Goal: Task Accomplishment & Management: Complete application form

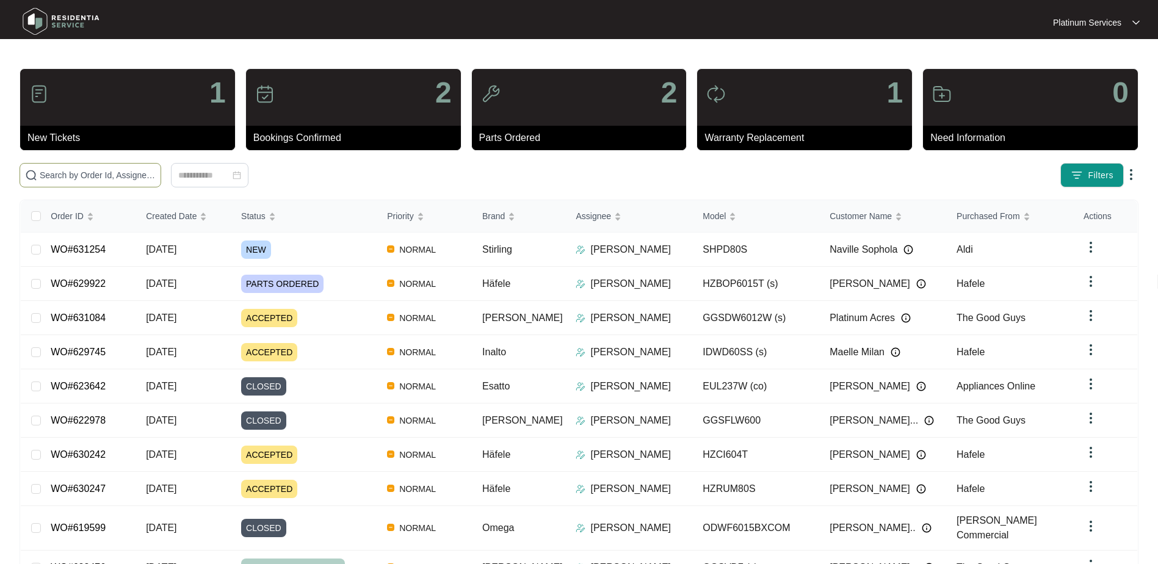
click at [80, 181] on input "text" at bounding box center [98, 175] width 116 height 13
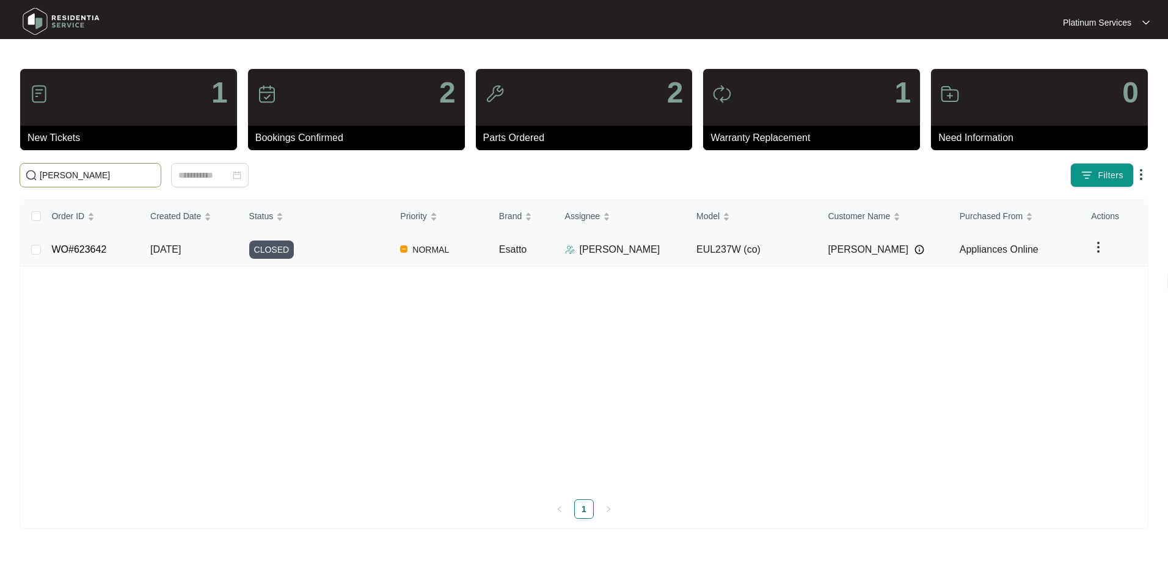
type input "[PERSON_NAME]"
click at [761, 262] on td "EUL237W (co)" at bounding box center [751, 250] width 131 height 34
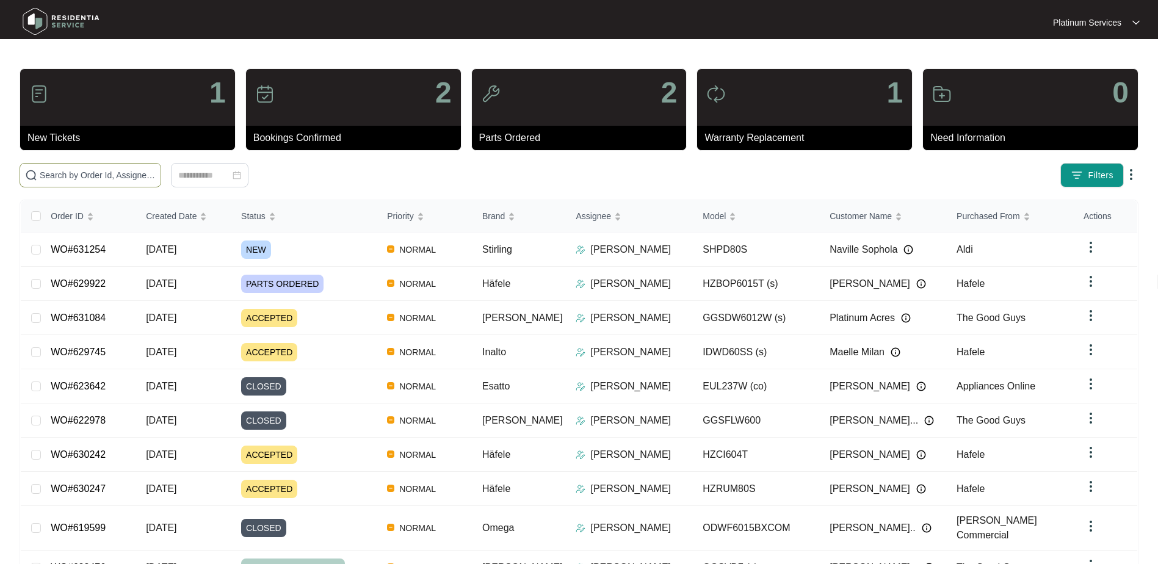
click at [97, 169] on input "text" at bounding box center [98, 175] width 116 height 13
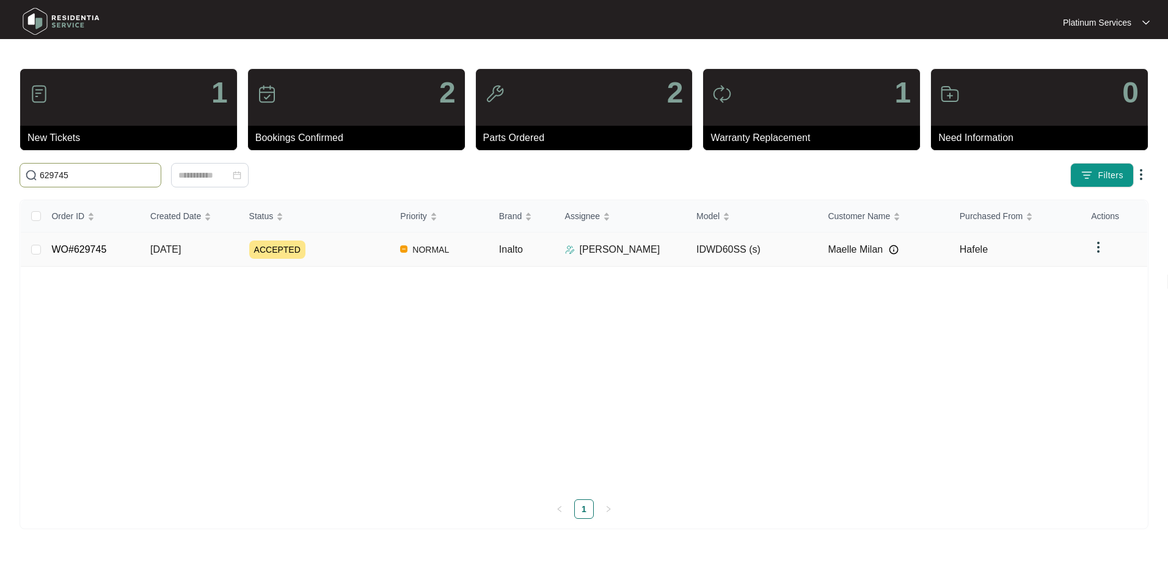
type input "629745"
click at [311, 250] on div "ACCEPTED" at bounding box center [320, 250] width 142 height 18
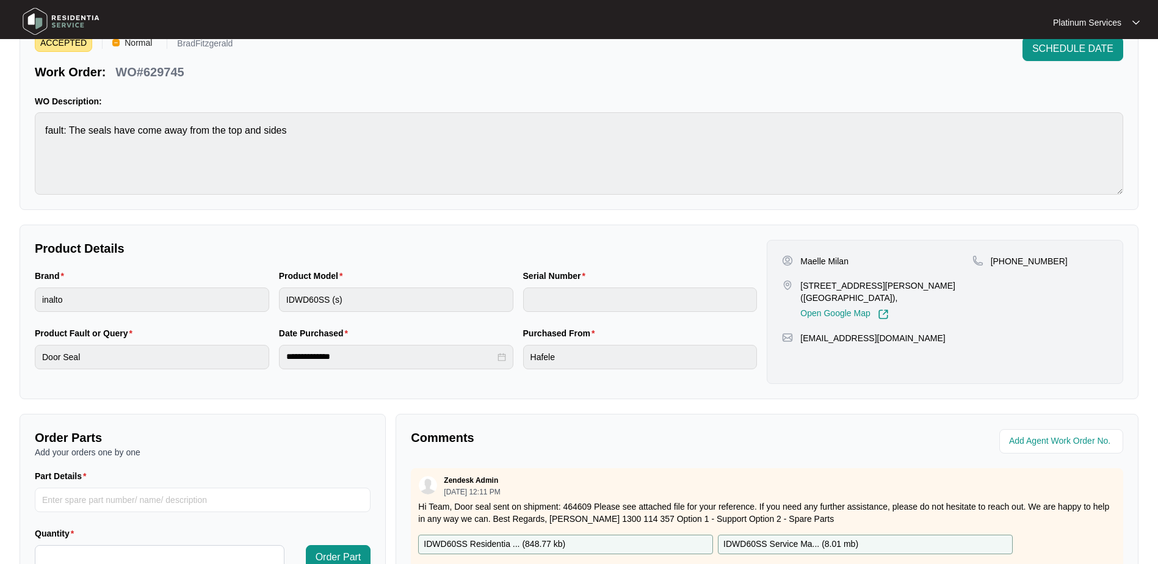
scroll to position [244, 0]
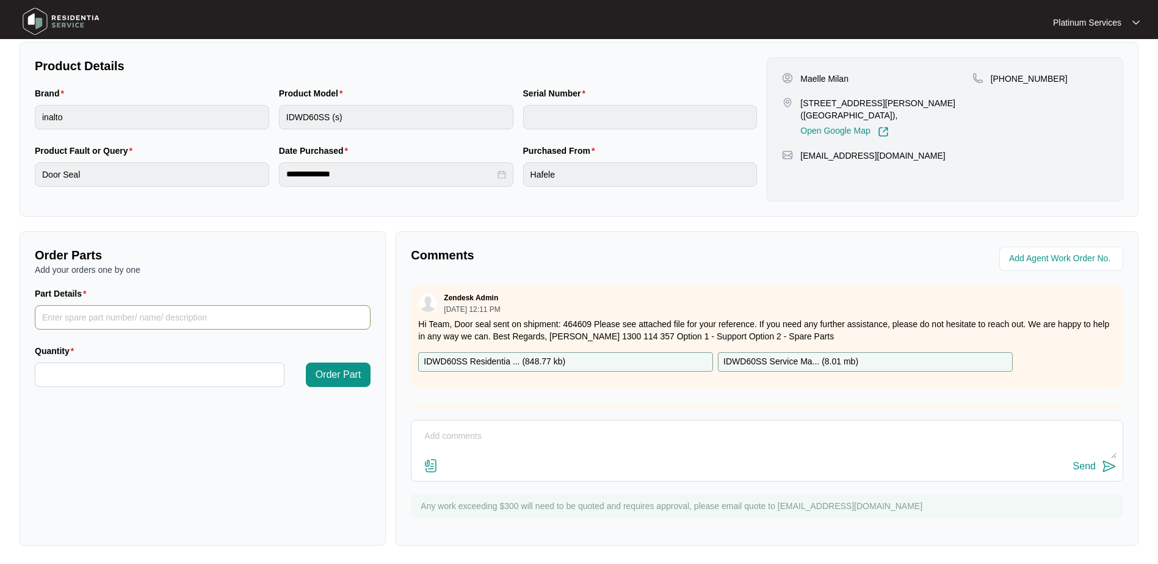
click at [125, 318] on input "Part Details" at bounding box center [203, 317] width 336 height 24
click at [226, 312] on input "Part Details" at bounding box center [203, 317] width 336 height 24
paste input "12676000004845"
type input "12676000004845"
click at [211, 376] on input "Quantity" at bounding box center [159, 374] width 249 height 23
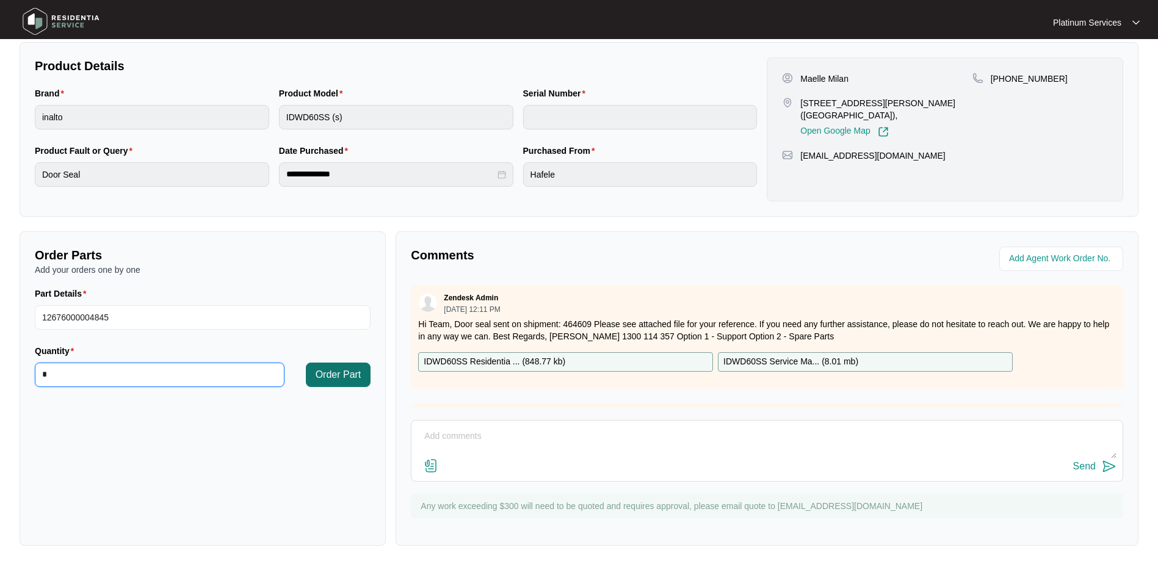
type input "*"
click at [362, 377] on button "Order Part" at bounding box center [338, 375] width 65 height 24
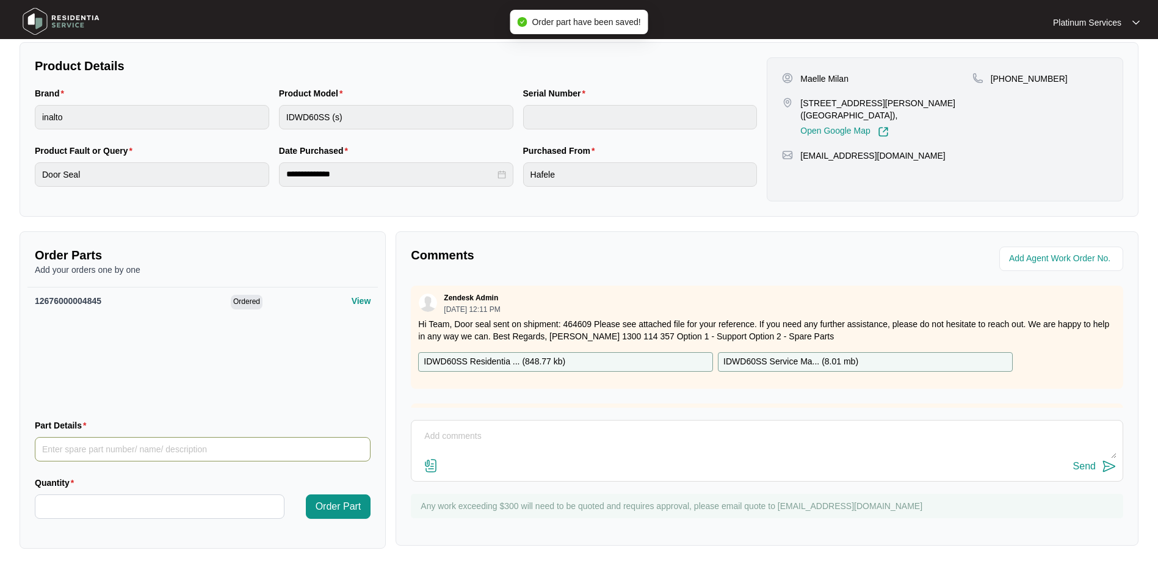
click at [222, 449] on input "Part Details" at bounding box center [203, 449] width 336 height 24
paste input "12676000005188"
type input "12676000005188"
click at [209, 511] on input "Quantity" at bounding box center [159, 506] width 249 height 23
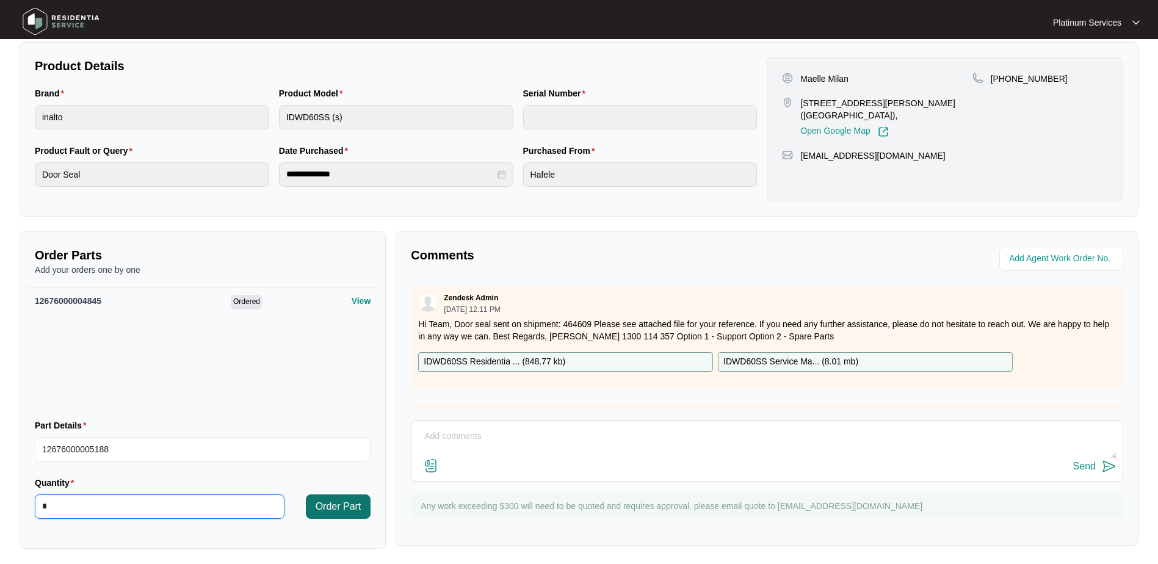
type input "*"
click at [314, 506] on button "Order Part" at bounding box center [338, 507] width 65 height 24
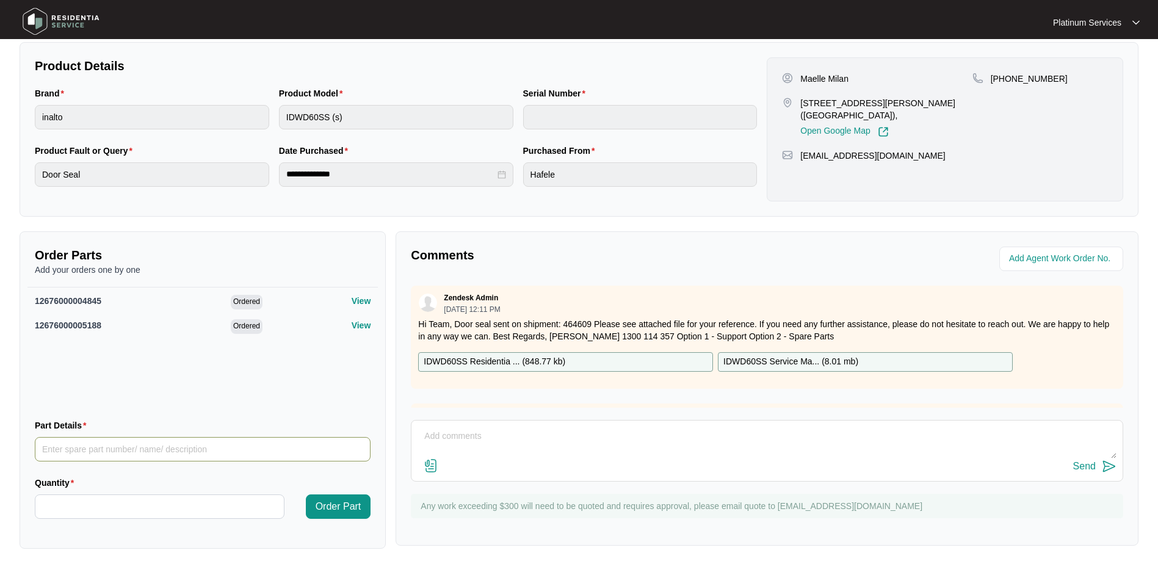
click at [191, 445] on input "Part Details" at bounding box center [203, 449] width 336 height 24
paste input "12676000005187"
type input "12676000005187"
click at [187, 503] on input "Quantity" at bounding box center [159, 506] width 249 height 23
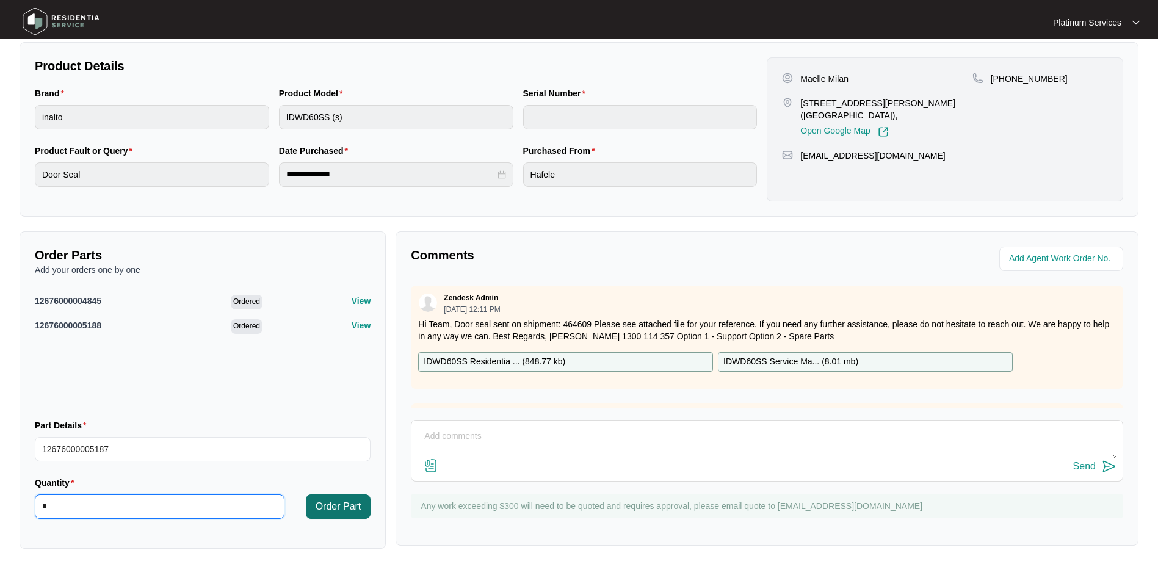
type input "*"
click at [354, 503] on span "Order Part" at bounding box center [339, 507] width 46 height 15
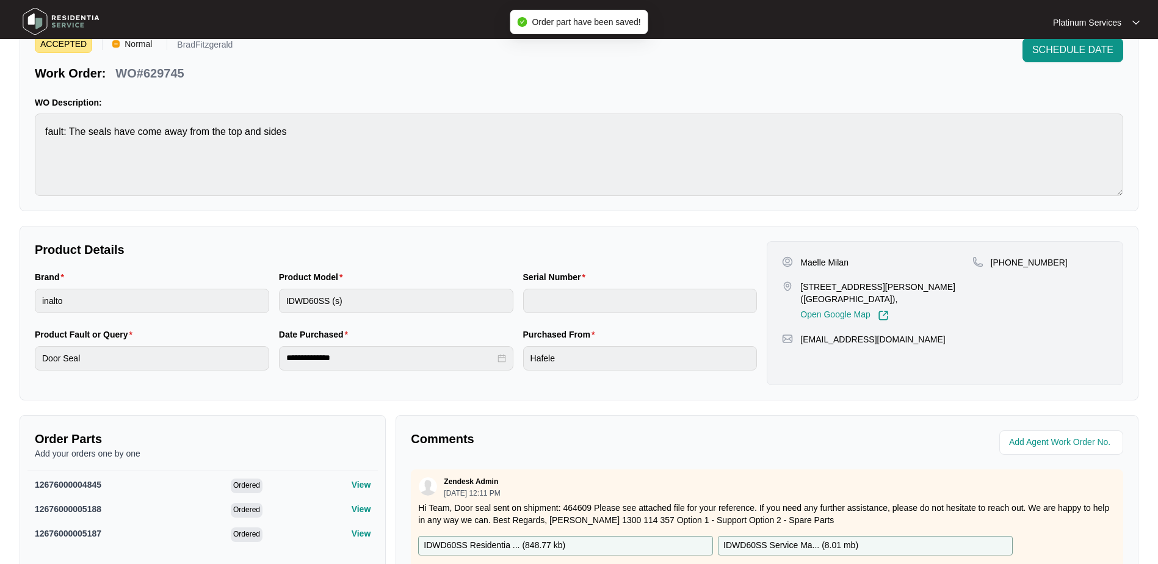
scroll to position [0, 0]
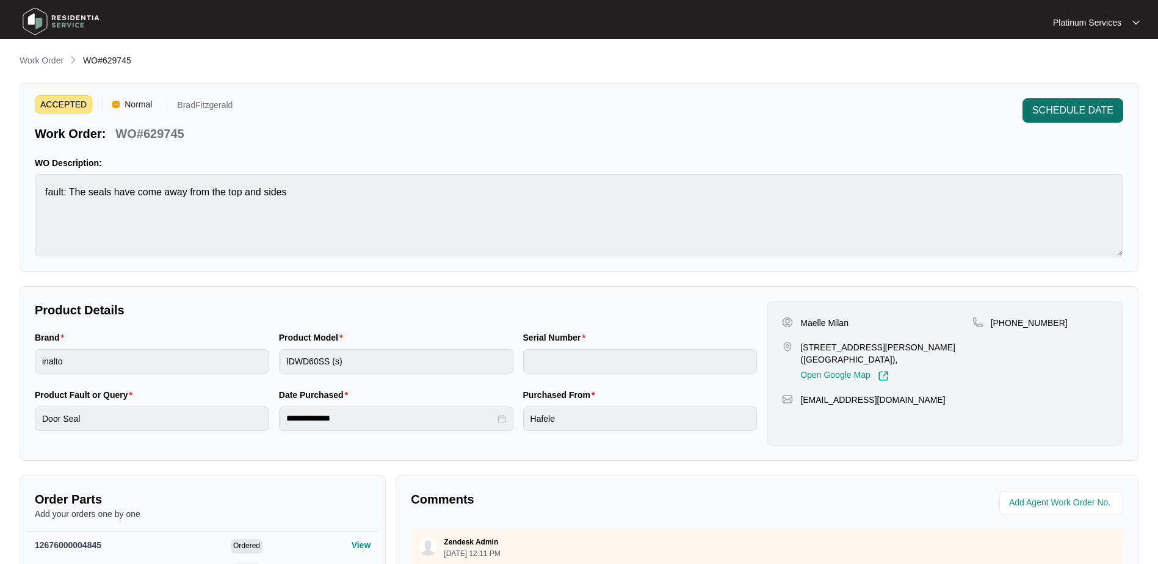
click at [1088, 112] on span "SCHEDULE DATE" at bounding box center [1073, 110] width 81 height 15
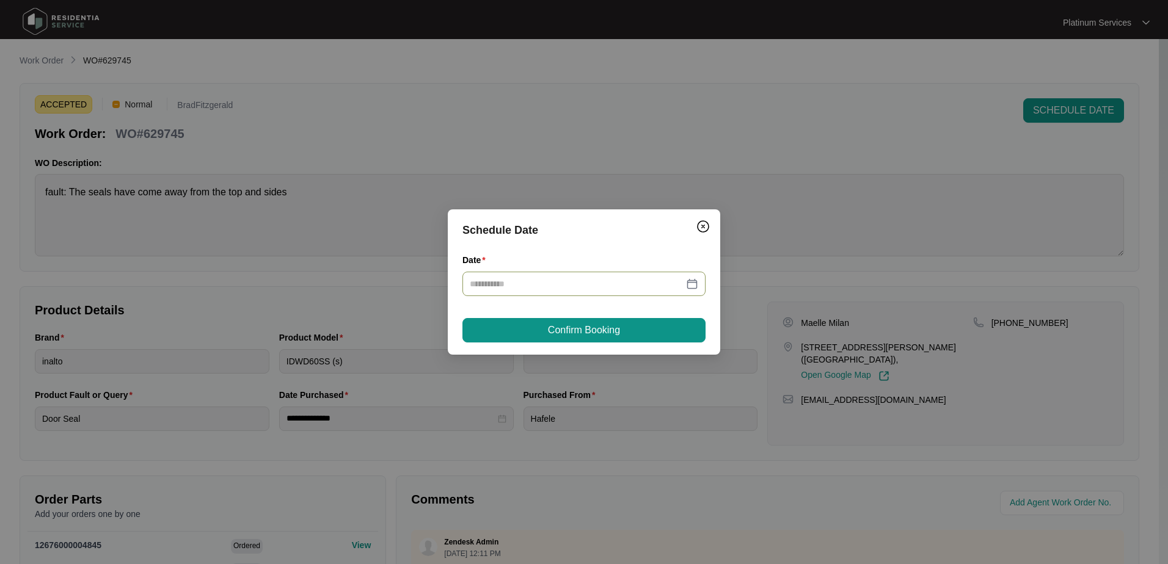
click at [695, 283] on div at bounding box center [584, 283] width 228 height 13
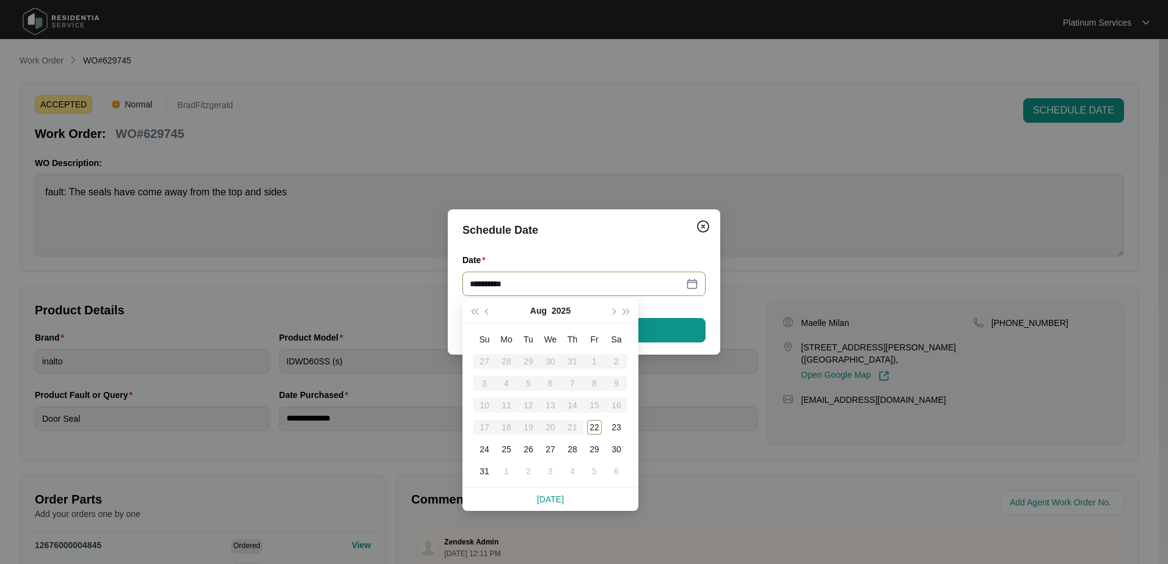
type input "**********"
click at [594, 426] on div "22" at bounding box center [594, 427] width 15 height 15
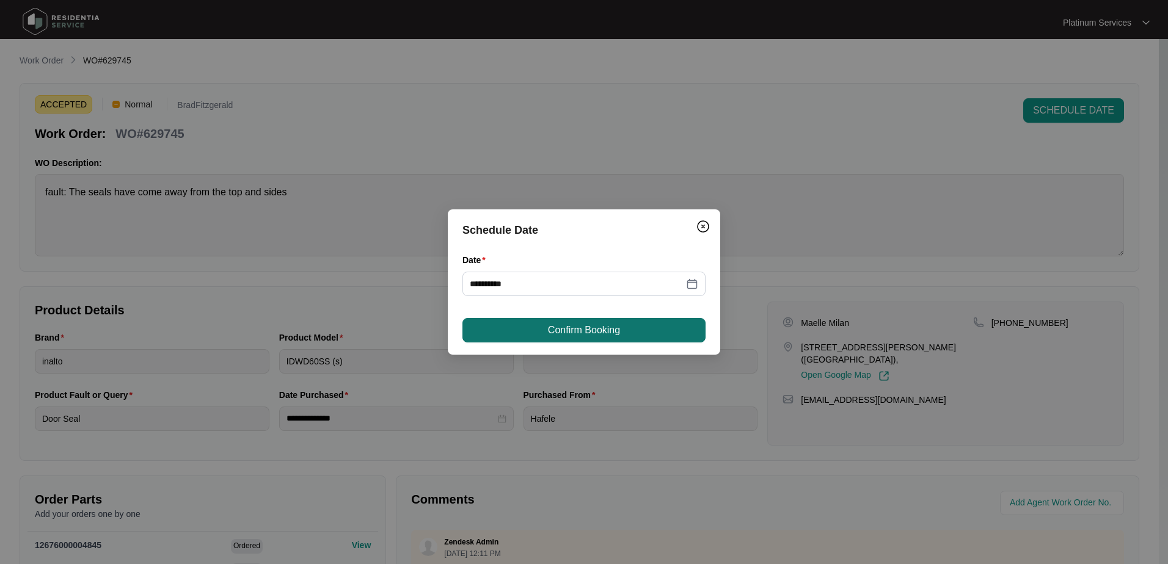
click at [631, 331] on button "Confirm Booking" at bounding box center [583, 330] width 243 height 24
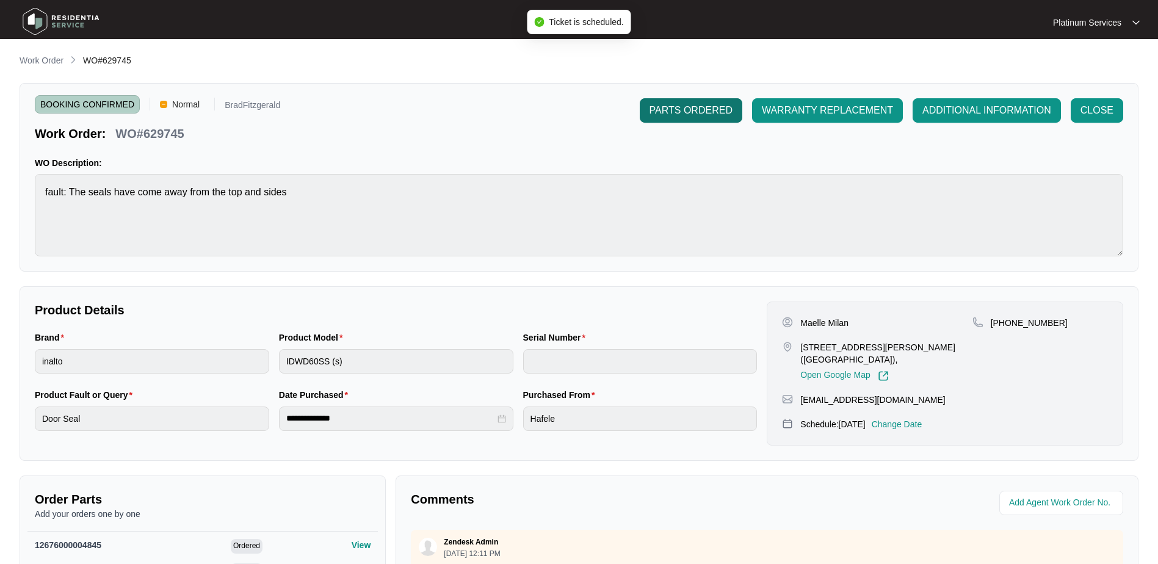
click at [709, 109] on span "PARTS ORDERED" at bounding box center [691, 110] width 83 height 15
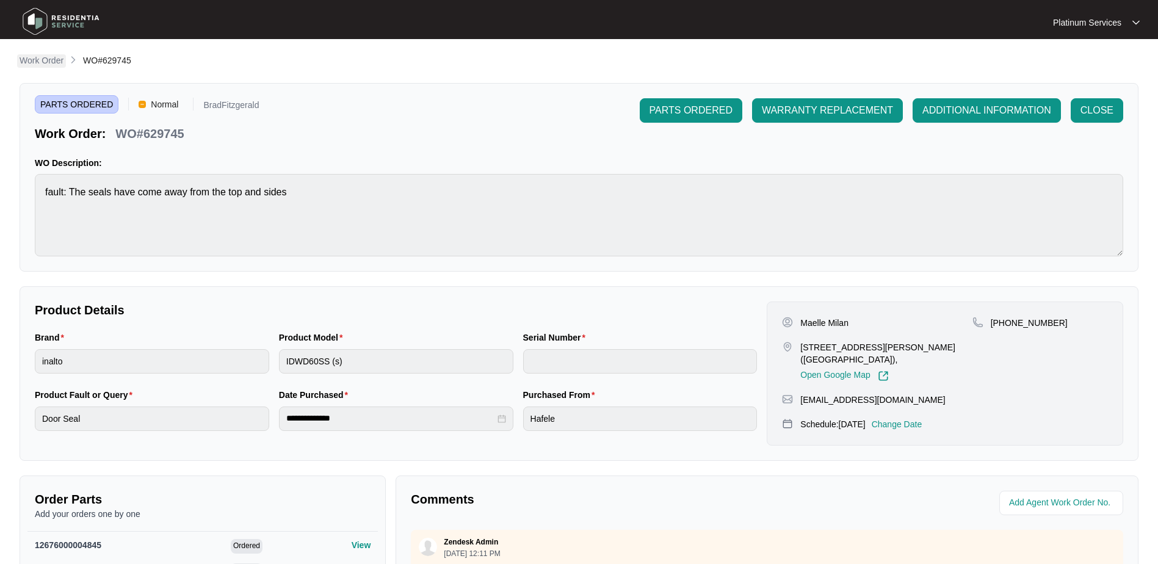
click at [49, 62] on p "Work Order" at bounding box center [42, 60] width 44 height 12
